Goal: Navigation & Orientation: Find specific page/section

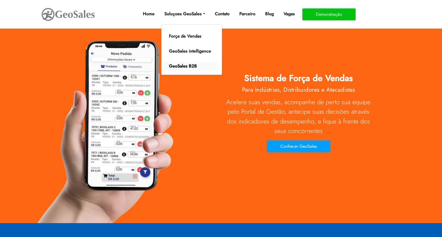
click at [180, 67] on link "GeoSales B2B" at bounding box center [189, 66] width 55 height 9
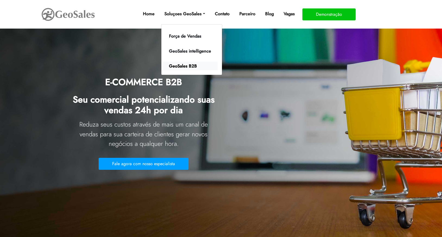
click at [179, 66] on link "GeoSales B2B" at bounding box center [189, 66] width 55 height 9
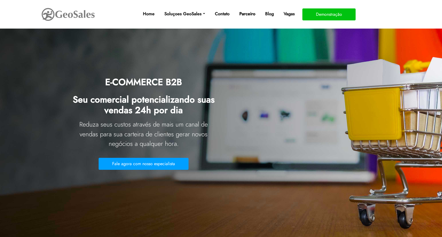
click at [250, 14] on link "Parceiro" at bounding box center [247, 13] width 20 height 11
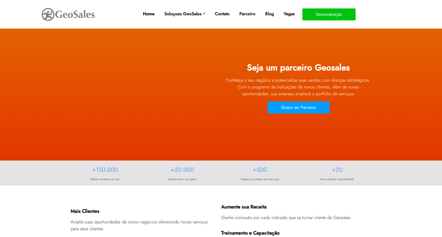
click at [142, 13] on link "Home" at bounding box center [149, 13] width 16 height 11
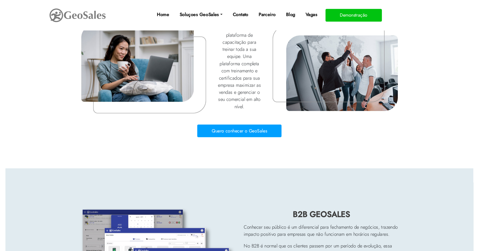
scroll to position [2009, 0]
